Goal: Transaction & Acquisition: Purchase product/service

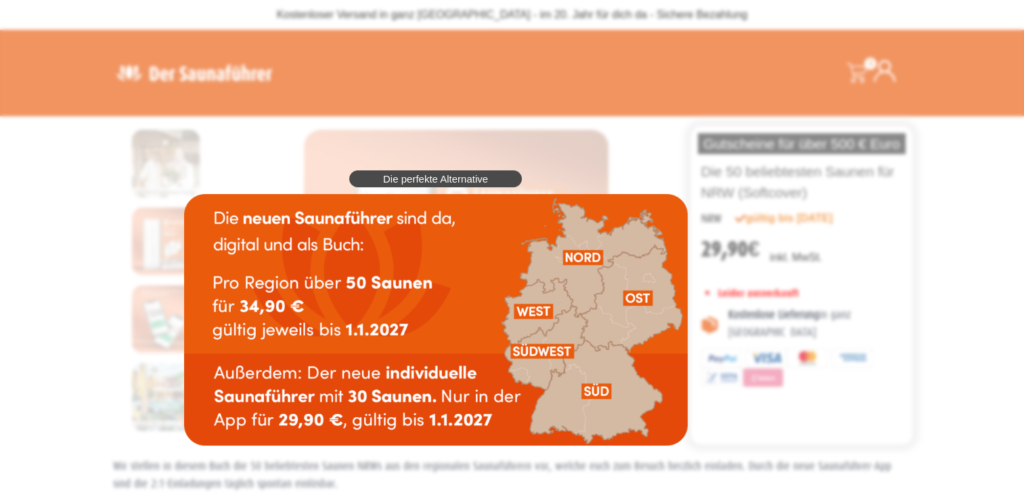
click at [694, 188] on div "Die perfekte Alternative" at bounding box center [435, 308] width 517 height 289
click at [541, 164] on div "Die perfekte Alternative" at bounding box center [435, 308] width 517 height 289
click at [477, 174] on span "Die perfekte Alternative" at bounding box center [435, 179] width 105 height 10
click at [694, 233] on div "Die perfekte Alternative" at bounding box center [435, 308] width 517 height 289
